Goal: Navigation & Orientation: Find specific page/section

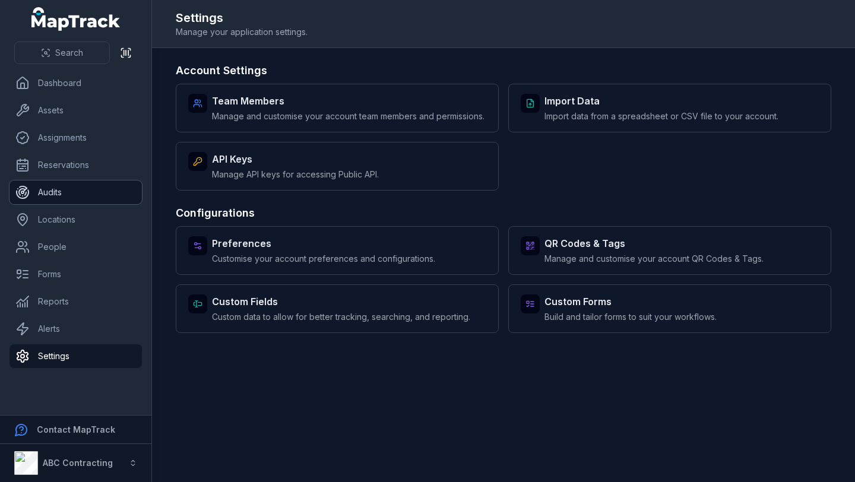
click at [81, 184] on link "Audits" at bounding box center [76, 193] width 132 height 24
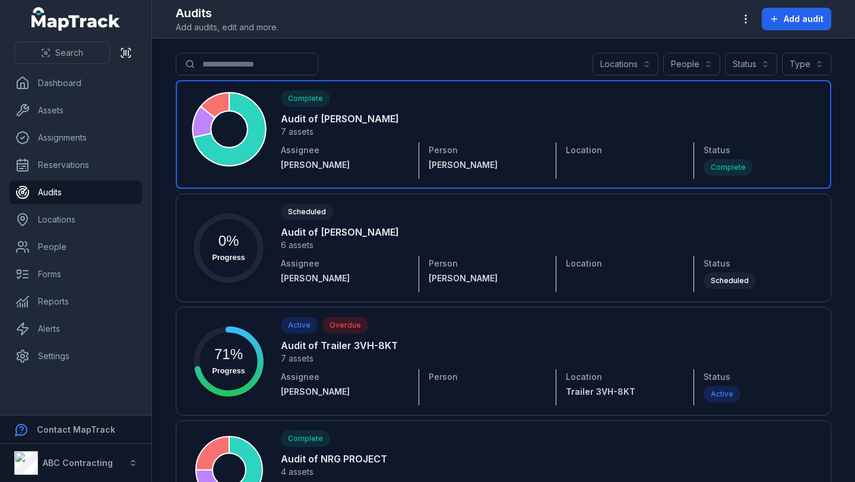
click at [375, 110] on link at bounding box center [504, 134] width 656 height 109
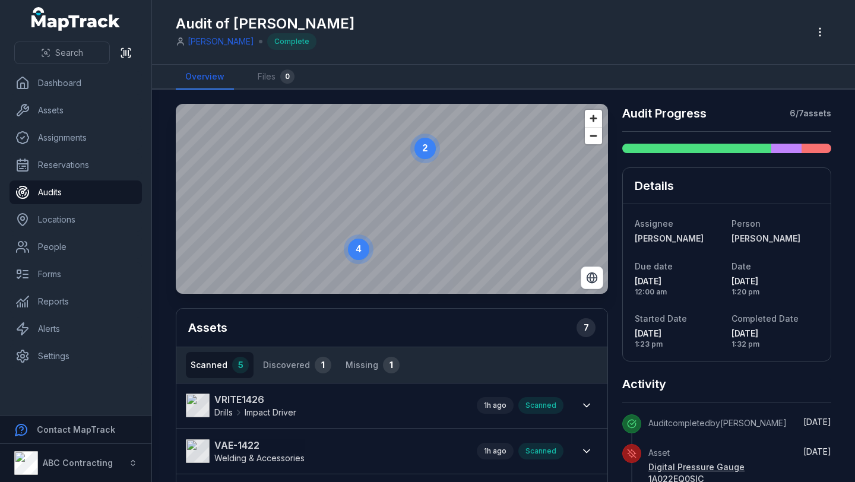
click at [428, 153] on circle at bounding box center [425, 148] width 21 height 21
click at [395, 202] on circle at bounding box center [391, 198] width 21 height 21
click at [395, 202] on text "2" at bounding box center [392, 199] width 5 height 10
click at [394, 201] on text "2" at bounding box center [392, 199] width 5 height 10
click at [396, 200] on icon "2" at bounding box center [393, 199] width 36 height 36
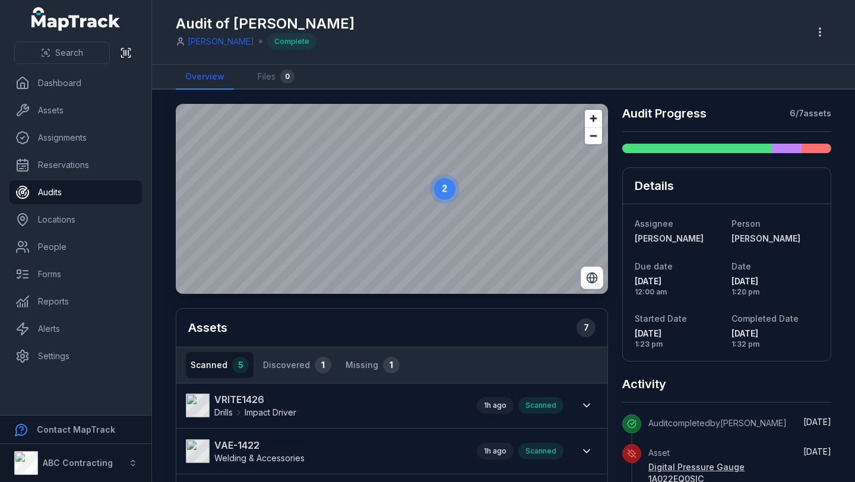
drag, startPoint x: 380, startPoint y: 196, endPoint x: 442, endPoint y: 182, distance: 64.0
click at [442, 182] on circle at bounding box center [445, 189] width 30 height 30
drag, startPoint x: 477, startPoint y: 185, endPoint x: 376, endPoint y: 190, distance: 101.1
click at [411, 190] on circle at bounding box center [421, 179] width 21 height 21
click at [376, 190] on text "2" at bounding box center [377, 186] width 5 height 10
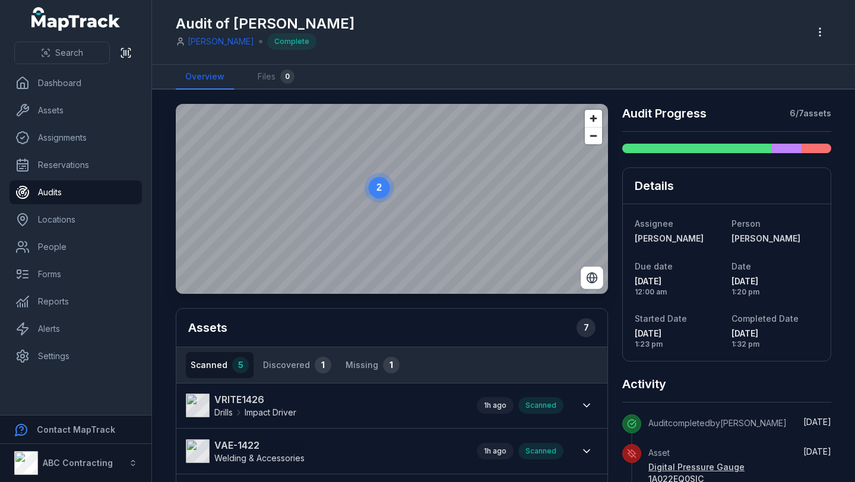
click at [376, 190] on circle at bounding box center [379, 187] width 21 height 21
click at [385, 182] on ellipse "button" at bounding box center [382, 186] width 14 height 14
click at [595, 141] on span "Zoom out" at bounding box center [593, 136] width 17 height 17
click at [396, 195] on circle at bounding box center [389, 195] width 21 height 21
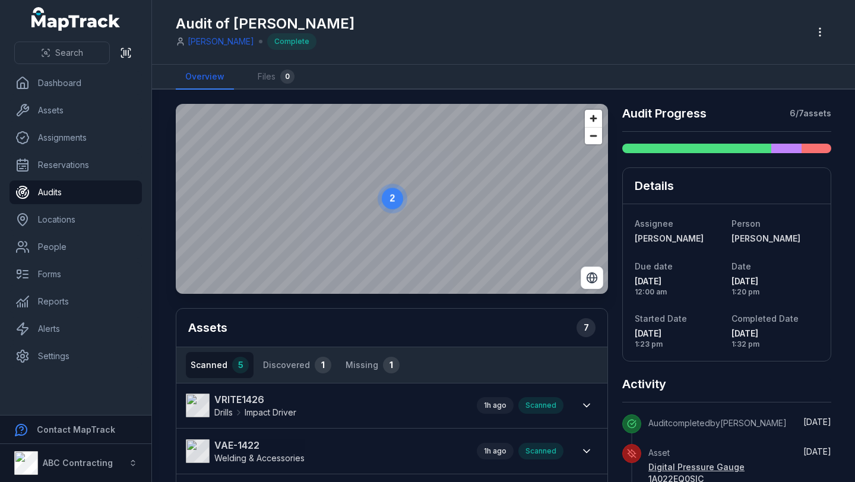
click at [393, 205] on circle at bounding box center [392, 198] width 21 height 21
click at [393, 192] on circle at bounding box center [392, 198] width 21 height 21
click at [393, 206] on circle at bounding box center [392, 198] width 21 height 21
click at [391, 199] on text "2" at bounding box center [393, 199] width 5 height 10
click at [391, 197] on text "2" at bounding box center [393, 199] width 5 height 10
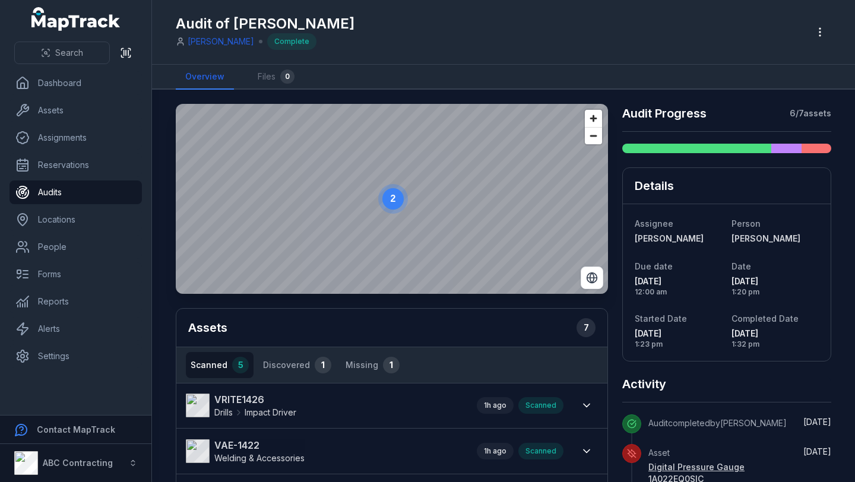
click at [393, 198] on text "2" at bounding box center [393, 199] width 5 height 10
click at [393, 199] on text "2" at bounding box center [392, 199] width 5 height 10
click at [596, 140] on span "Zoom out" at bounding box center [593, 136] width 17 height 17
click at [392, 200] on text "2" at bounding box center [392, 199] width 5 height 10
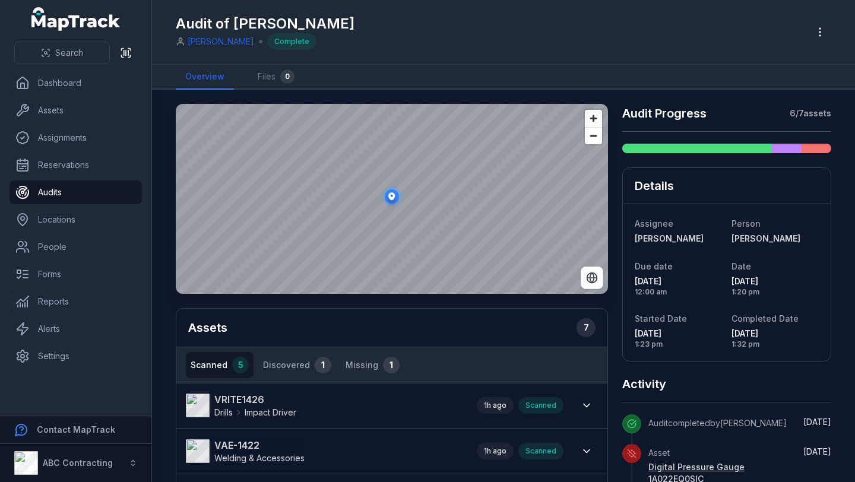
click at [392, 200] on icon "button" at bounding box center [392, 196] width 7 height 8
click at [589, 137] on span "Zoom out" at bounding box center [593, 136] width 17 height 17
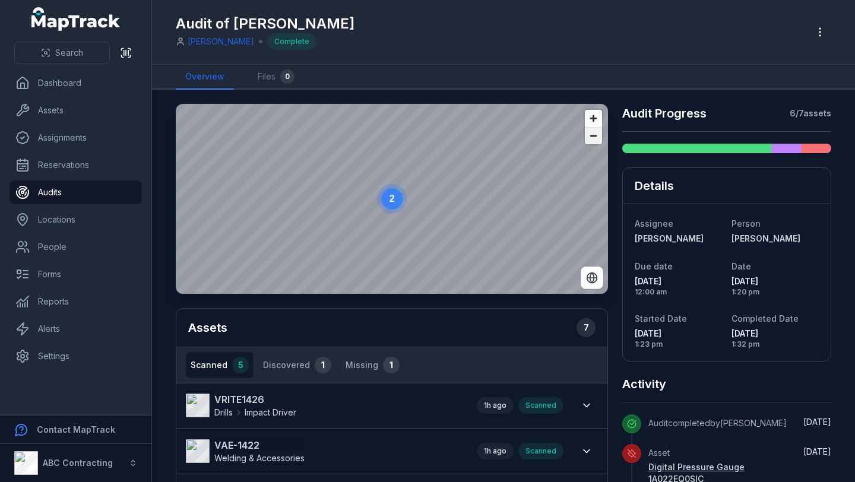
click at [589, 137] on span "Zoom out" at bounding box center [593, 136] width 17 height 17
click at [394, 202] on circle at bounding box center [391, 198] width 21 height 21
click at [393, 198] on icon "button" at bounding box center [392, 197] width 7 height 8
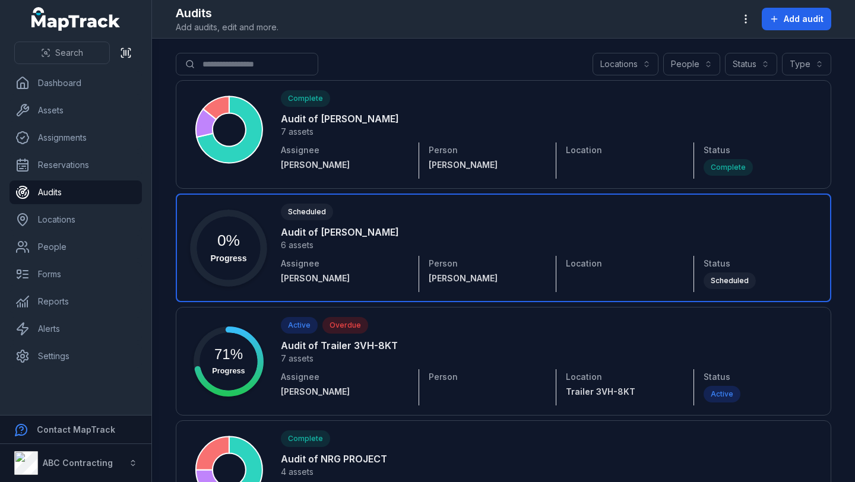
click at [346, 229] on link at bounding box center [504, 248] width 656 height 109
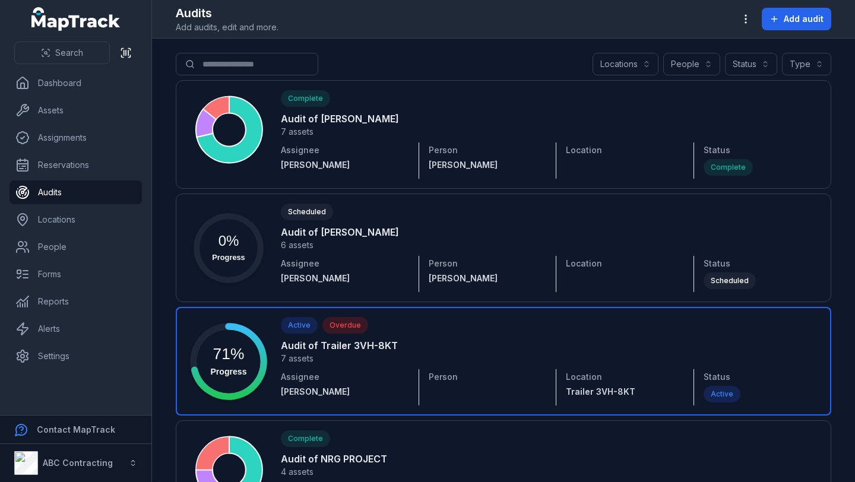
click at [335, 348] on link at bounding box center [504, 361] width 656 height 109
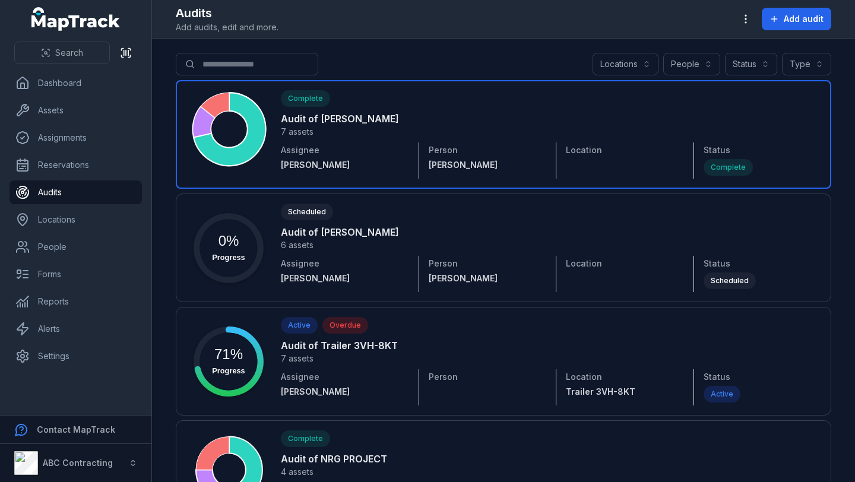
click at [340, 169] on strong "[PERSON_NAME]" at bounding box center [345, 165] width 128 height 12
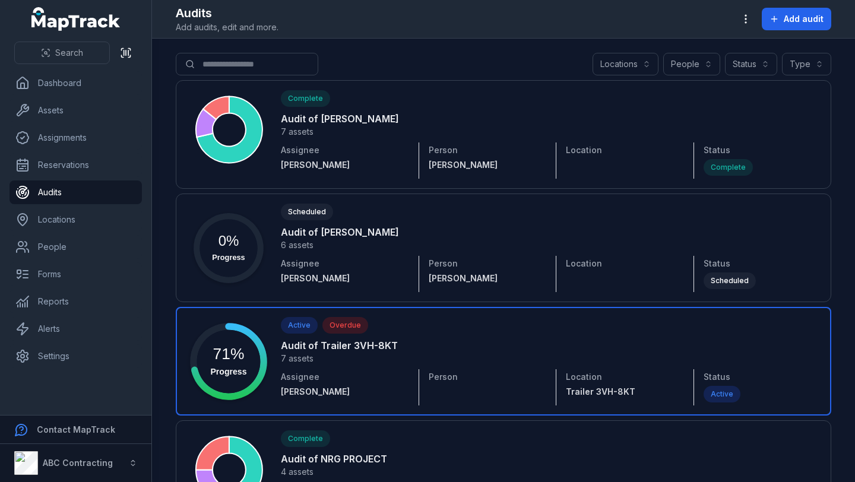
scroll to position [37, 0]
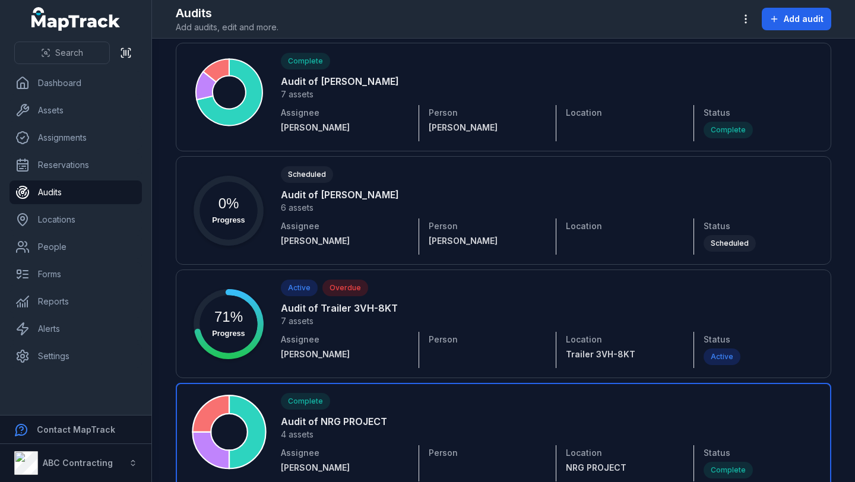
click at [431, 412] on link at bounding box center [504, 437] width 656 height 109
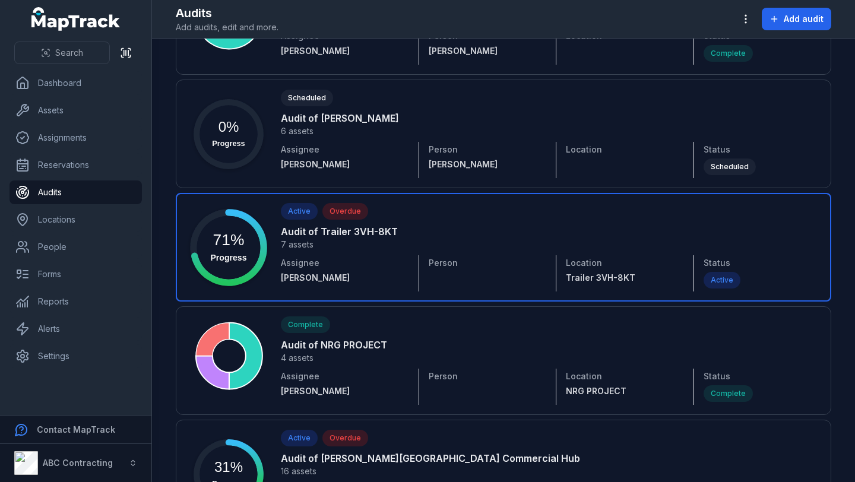
scroll to position [121, 0]
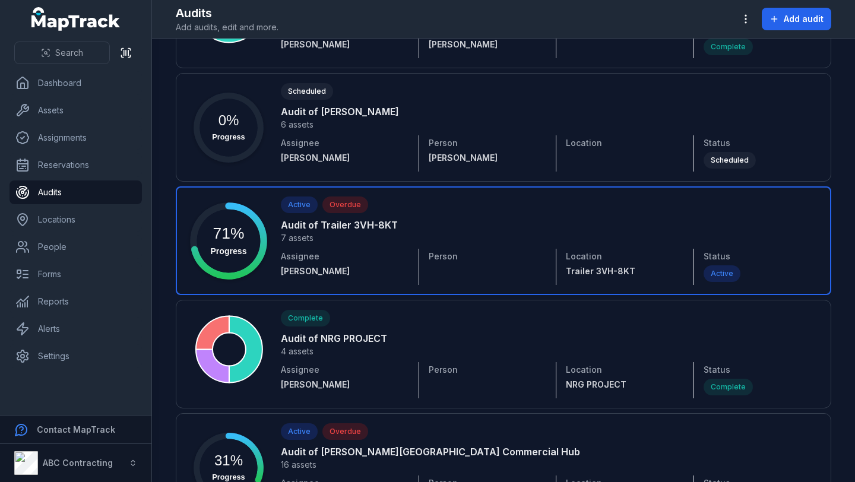
click at [336, 232] on link at bounding box center [504, 241] width 656 height 109
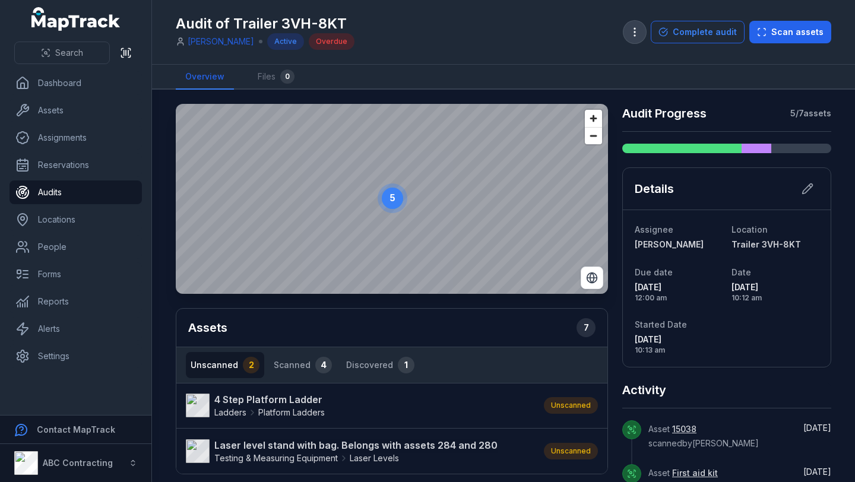
click at [636, 35] on circle "button" at bounding box center [634, 35] width 1 height 1
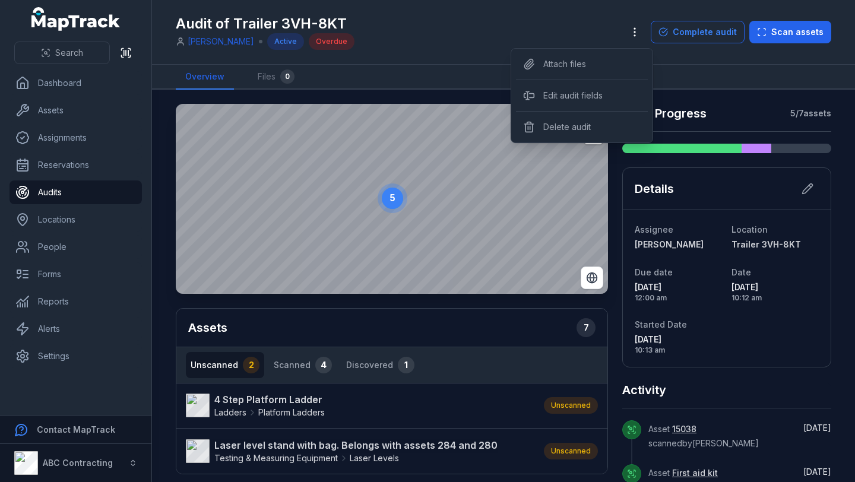
click at [688, 74] on div "Toggle Navigation Audit of Trailer 3VH-8KT [PERSON_NAME] Active Overdue Complet…" at bounding box center [503, 241] width 703 height 482
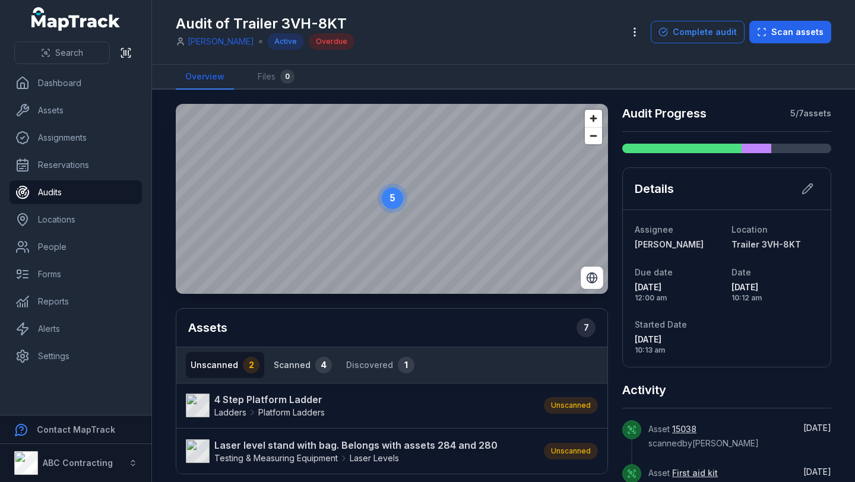
click at [309, 370] on button "Scanned 4" at bounding box center [303, 365] width 68 height 26
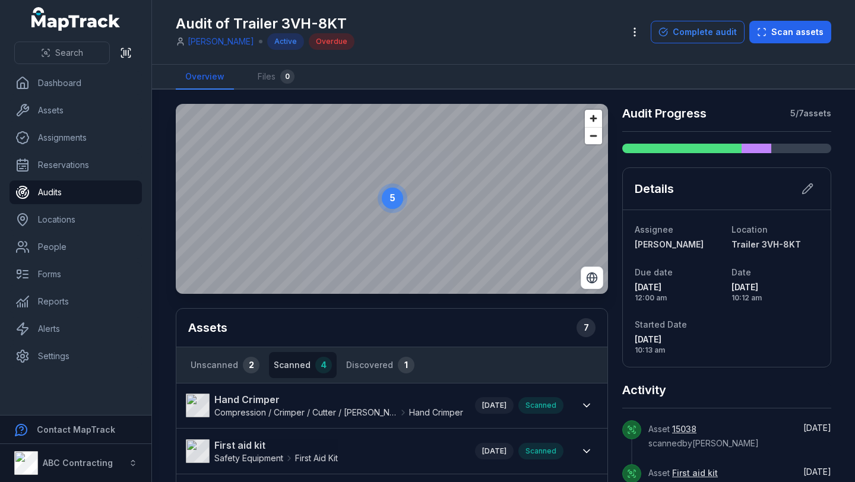
scroll to position [35, 0]
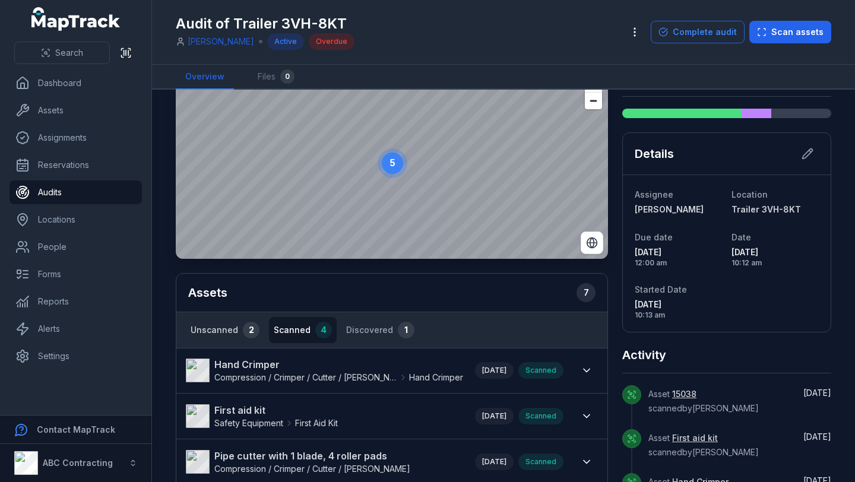
click at [218, 333] on button "Unscanned 2" at bounding box center [225, 330] width 78 height 26
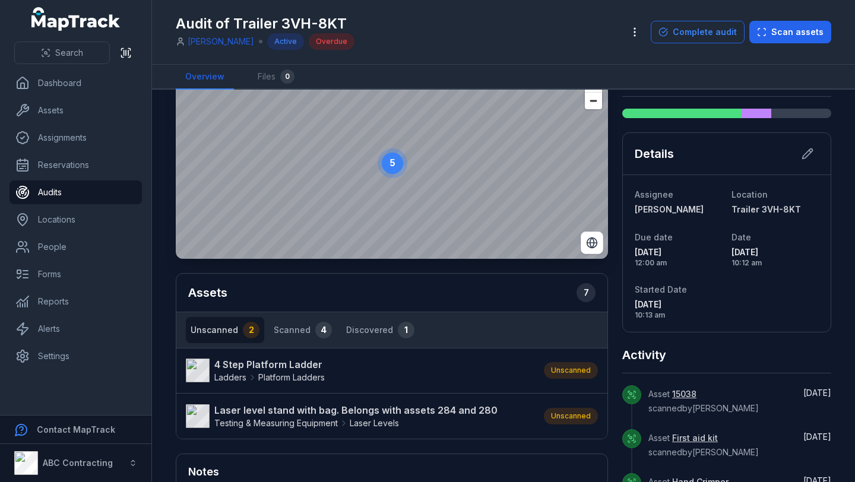
scroll to position [108, 0]
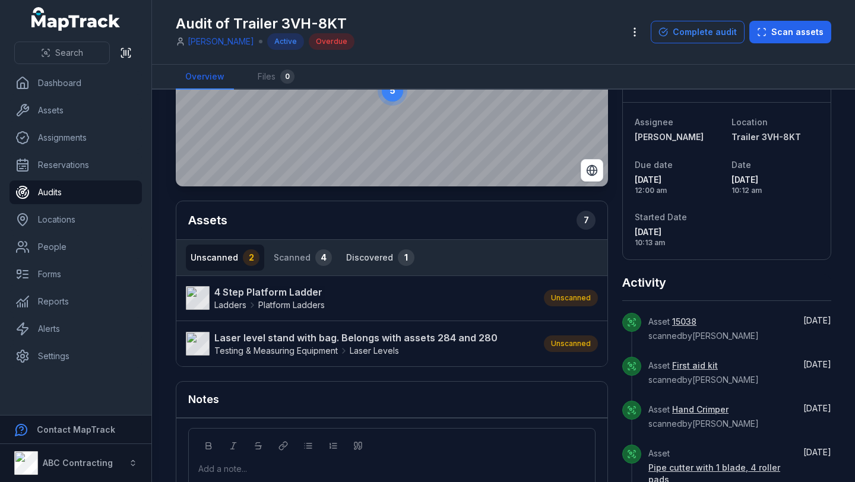
click at [367, 250] on button "Discovered 1" at bounding box center [381, 258] width 78 height 26
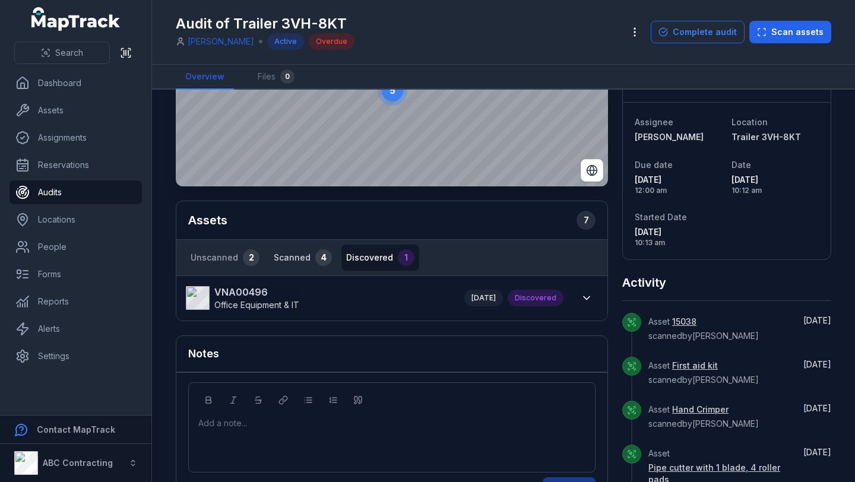
click at [301, 263] on button "Scanned 4" at bounding box center [303, 258] width 68 height 26
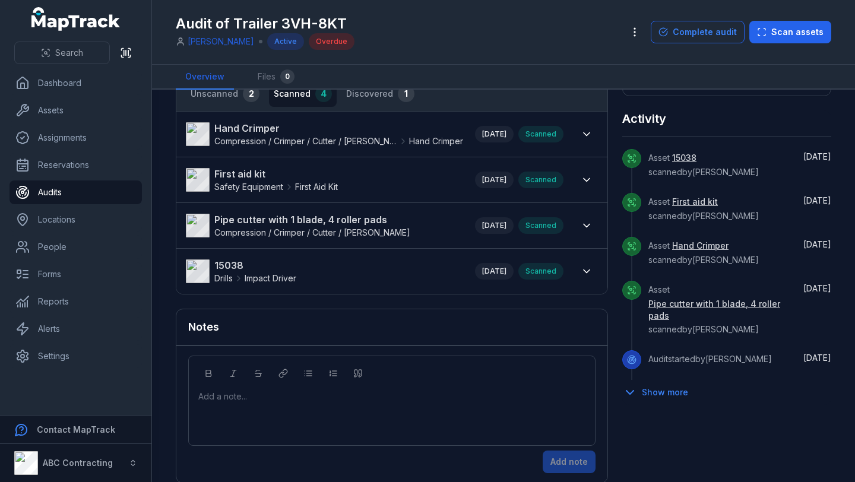
scroll to position [274, 0]
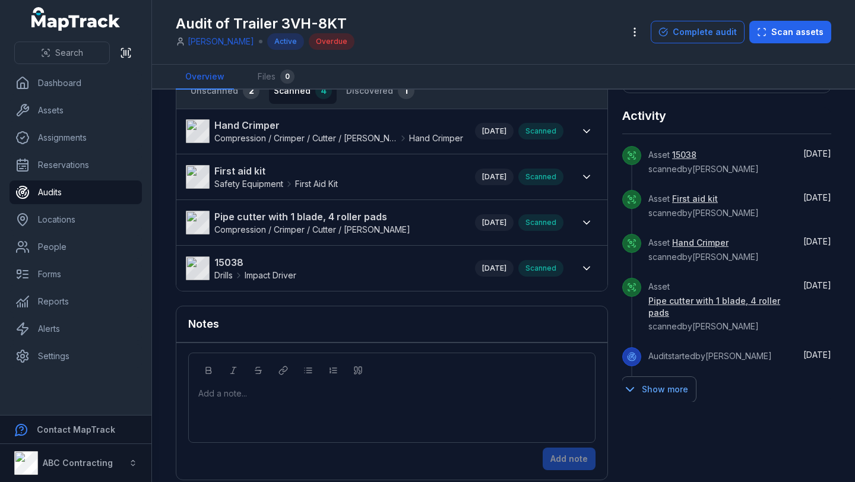
click at [647, 380] on button "Show more" at bounding box center [660, 389] width 74 height 25
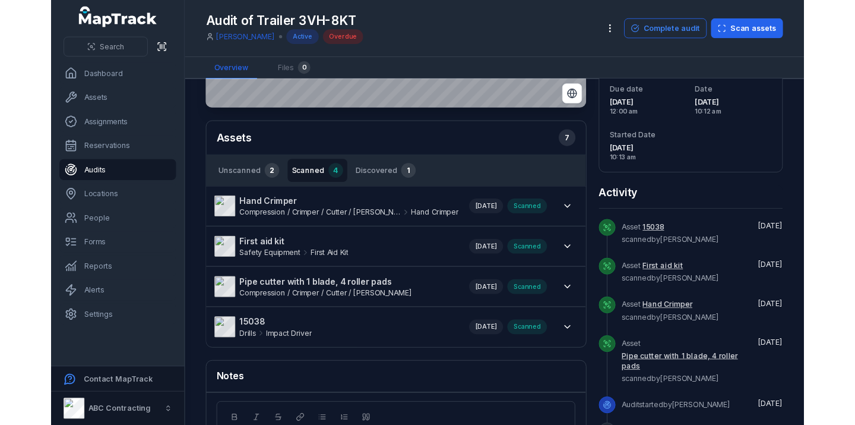
scroll to position [0, 0]
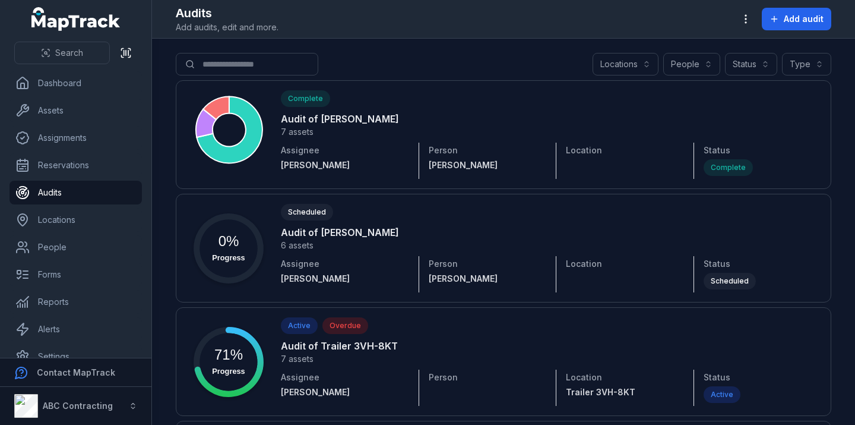
click at [411, 11] on div "Audits Add audits, edit and more. Add audit" at bounding box center [504, 19] width 656 height 29
click at [40, 220] on link "Locations" at bounding box center [76, 220] width 132 height 24
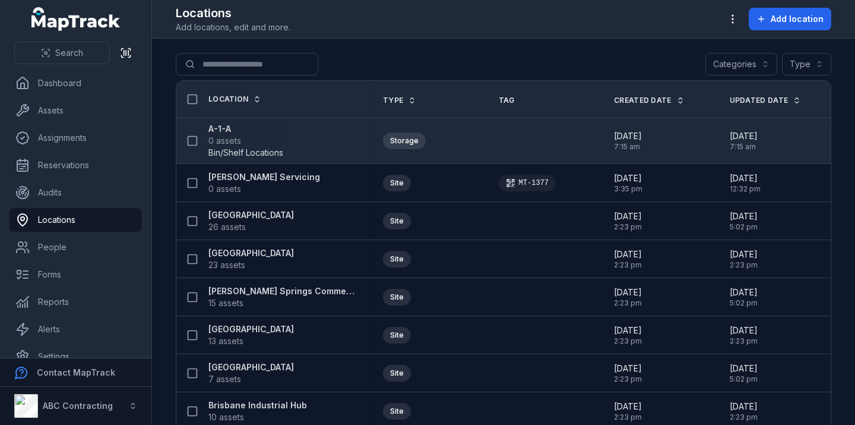
click at [225, 127] on strong "A-1-A" at bounding box center [246, 129] width 75 height 12
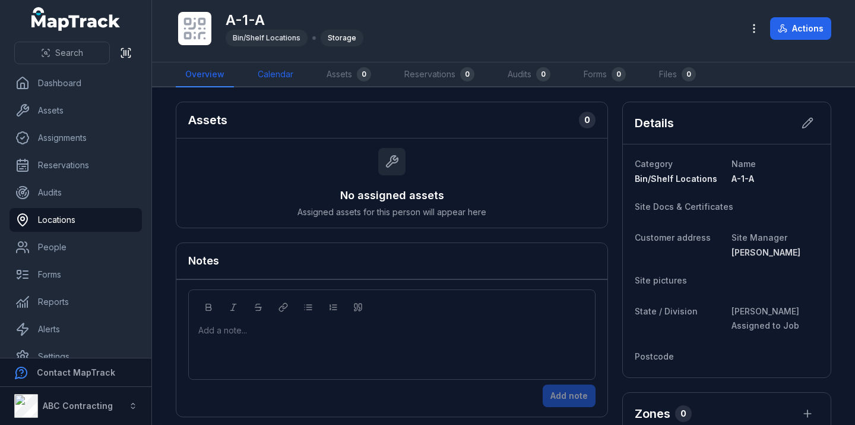
click at [291, 84] on link "Calendar" at bounding box center [275, 74] width 55 height 25
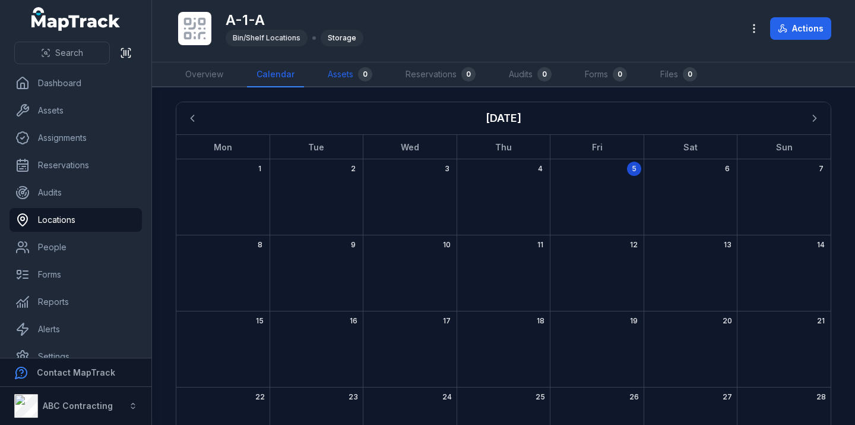
click at [350, 76] on link "Assets 0" at bounding box center [350, 74] width 64 height 25
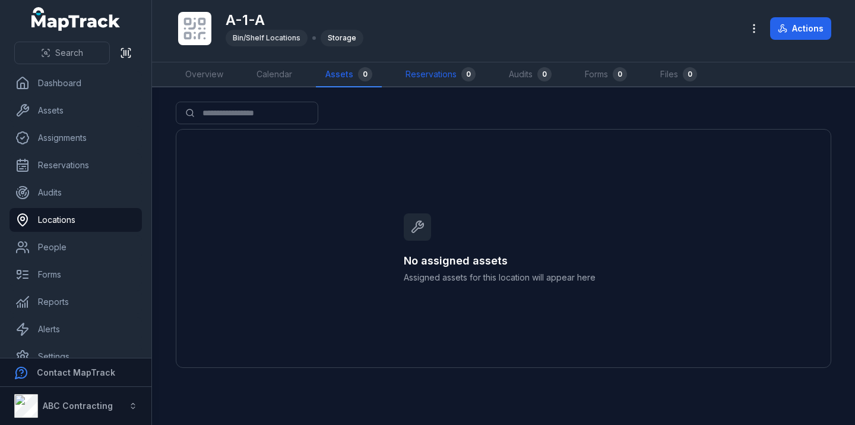
click at [415, 75] on link "Reservations 0" at bounding box center [440, 74] width 89 height 25
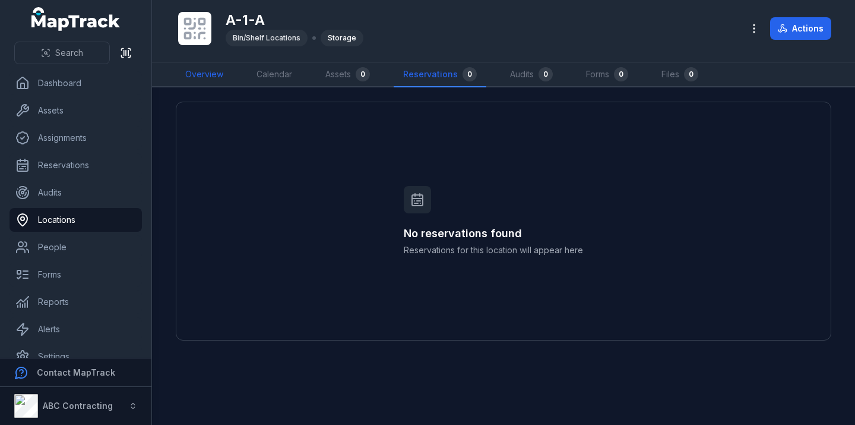
click at [209, 75] on link "Overview" at bounding box center [204, 74] width 57 height 25
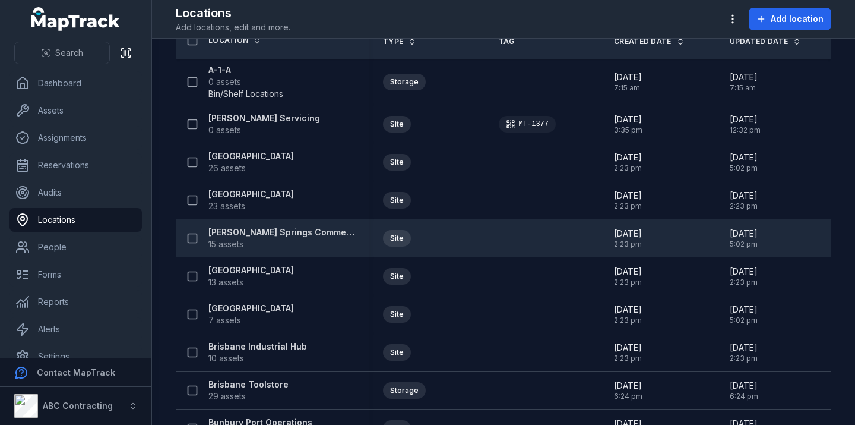
scroll to position [65, 0]
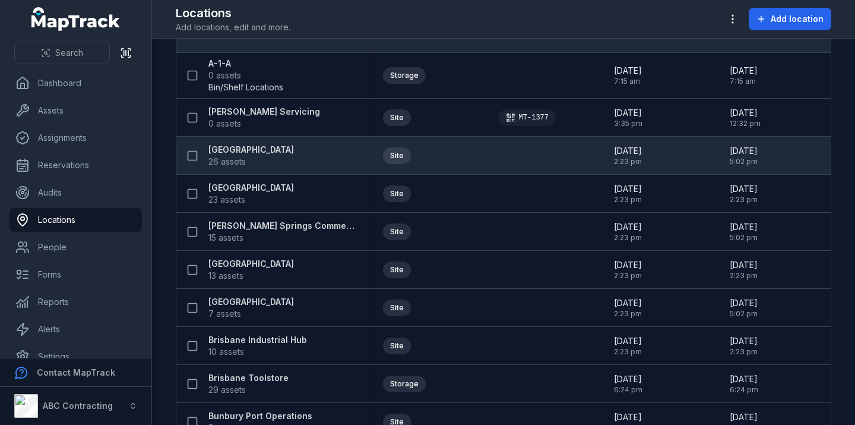
click at [279, 150] on strong "[GEOGRAPHIC_DATA]" at bounding box center [252, 150] width 86 height 12
